Goal: Book appointment/travel/reservation

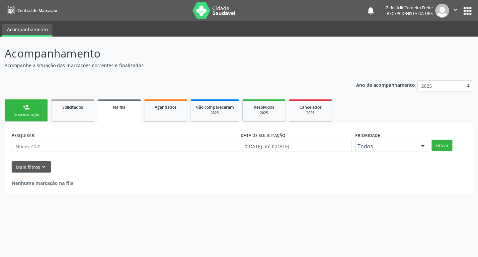
click at [39, 107] on link "person_add Nova marcação" at bounding box center [26, 110] width 43 height 22
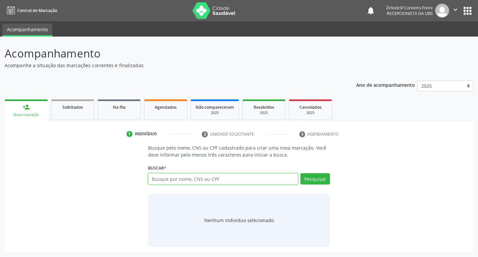
click at [165, 181] on input "text" at bounding box center [223, 178] width 150 height 11
type input "[PERSON_NAME]"
click at [318, 181] on button "Pesquisar" at bounding box center [315, 178] width 30 height 11
type input "[PERSON_NAME]"
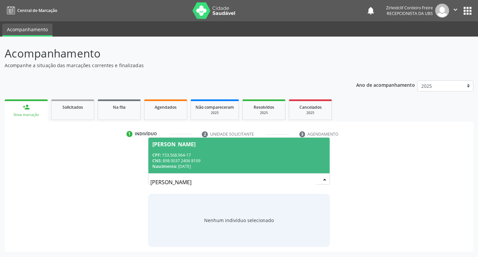
click at [224, 167] on div "Nascimento: 2[DATE]" at bounding box center [239, 166] width 174 height 6
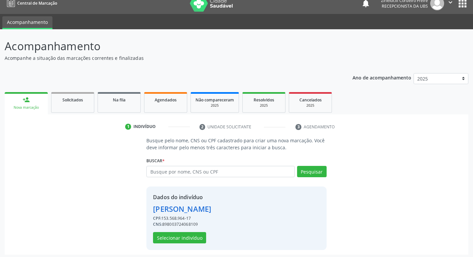
scroll to position [10, 0]
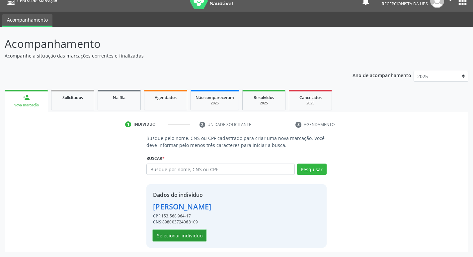
click at [182, 234] on button "Selecionar indivíduo" at bounding box center [179, 234] width 53 height 11
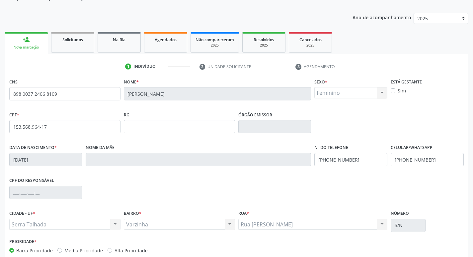
scroll to position [103, 0]
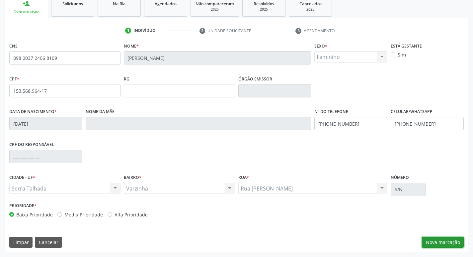
click at [427, 241] on button "Nova marcação" at bounding box center [443, 241] width 42 height 11
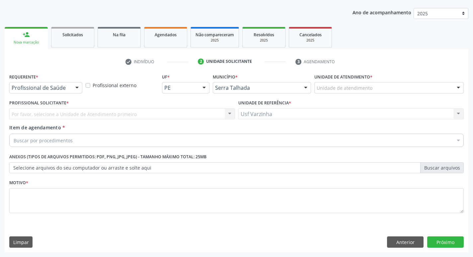
scroll to position [72, 0]
click at [75, 88] on div at bounding box center [77, 87] width 10 height 11
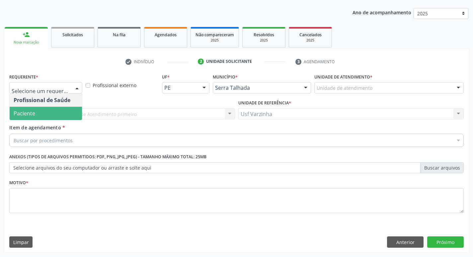
click at [62, 115] on span "Paciente" at bounding box center [46, 113] width 72 height 13
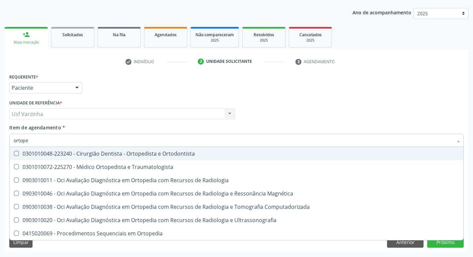
type input "ortoped"
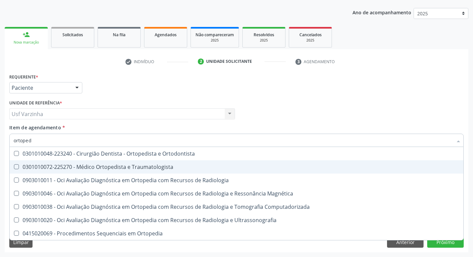
click at [162, 165] on div "0301010072-225270 - Médico Ortopedista e Traumatologista" at bounding box center [237, 166] width 446 height 5
checkbox Traumatologista "true"
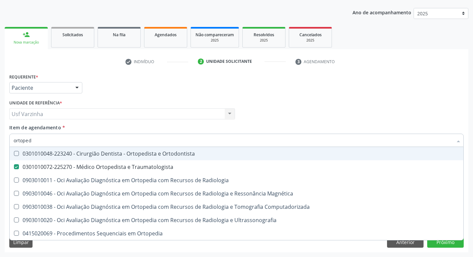
click at [78, 88] on div at bounding box center [77, 87] width 10 height 11
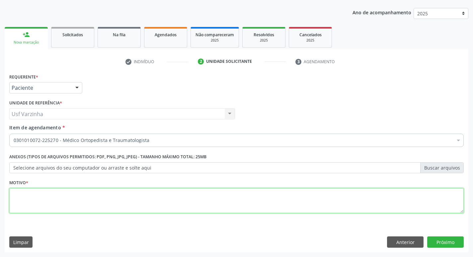
click at [50, 190] on textarea at bounding box center [236, 200] width 454 height 25
type textarea "rastreio"
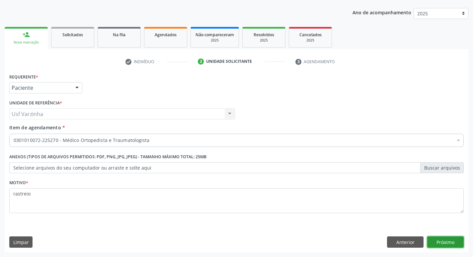
click at [448, 245] on button "Próximo" at bounding box center [445, 241] width 37 height 11
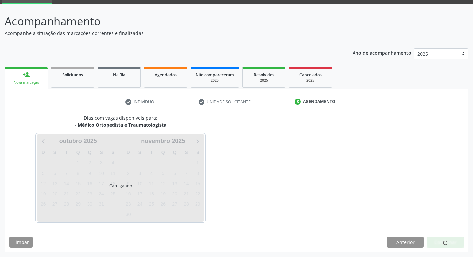
scroll to position [32, 0]
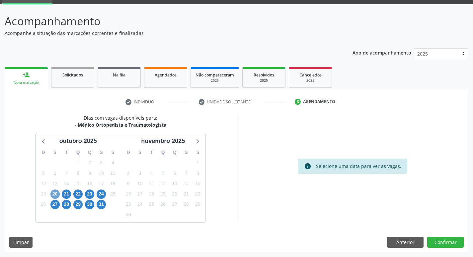
click at [55, 195] on span "20" at bounding box center [54, 193] width 9 height 9
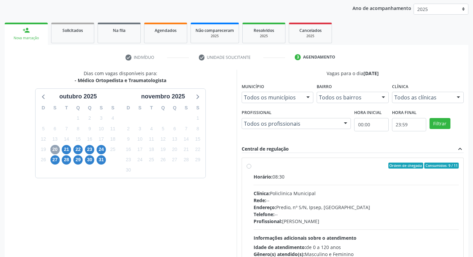
scroll to position [128, 0]
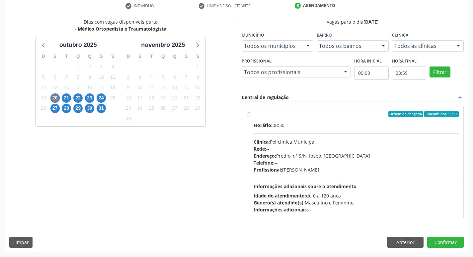
click at [254, 115] on label "Ordem de chegada Consumidos: 9 / 11 Horário: 08:30 Clínica: Policlinica Municip…" at bounding box center [356, 162] width 205 height 102
click at [248, 115] on input "Ordem de chegada Consumidos: 9 / 11 Horário: 08:30 Clínica: Policlinica Municip…" at bounding box center [249, 114] width 5 height 6
radio input "true"
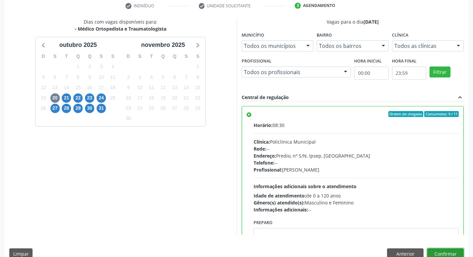
click at [454, 251] on button "Confirmar" at bounding box center [445, 253] width 37 height 11
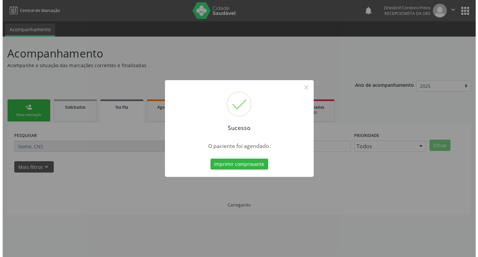
scroll to position [0, 0]
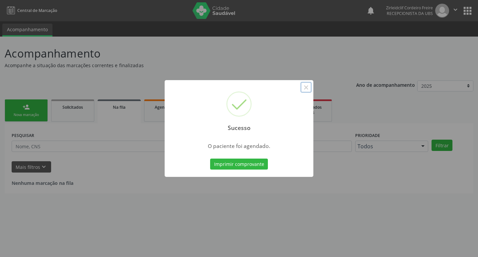
drag, startPoint x: 307, startPoint y: 88, endPoint x: 265, endPoint y: 69, distance: 45.7
click at [305, 88] on button "×" at bounding box center [305, 87] width 11 height 11
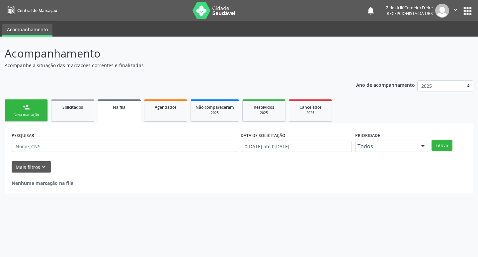
click at [39, 112] on link "person_add Nova marcação" at bounding box center [26, 110] width 43 height 22
